Goal: Task Accomplishment & Management: Use online tool/utility

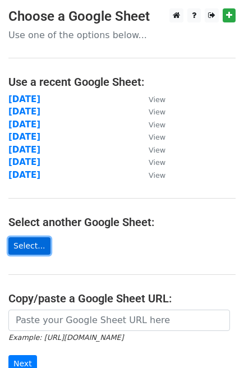
click at [38, 247] on link "Select..." at bounding box center [29, 245] width 42 height 17
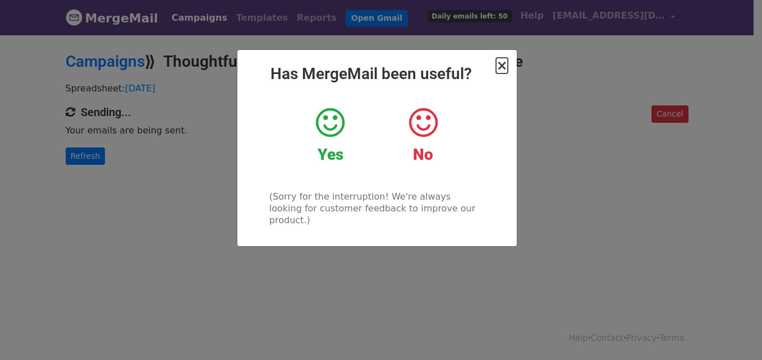
click at [505, 65] on span "×" at bounding box center [501, 66] width 11 height 16
